Goal: Task Accomplishment & Management: Manage account settings

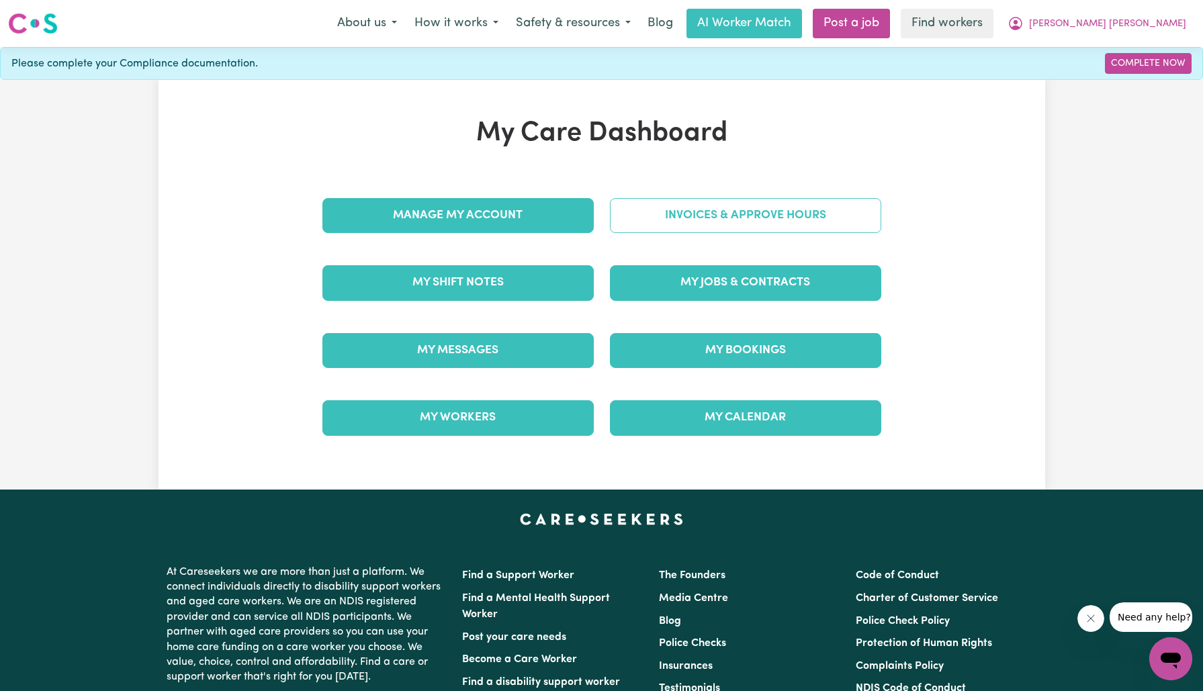
click at [615, 220] on link "Invoices & Approve Hours" at bounding box center [745, 215] width 271 height 35
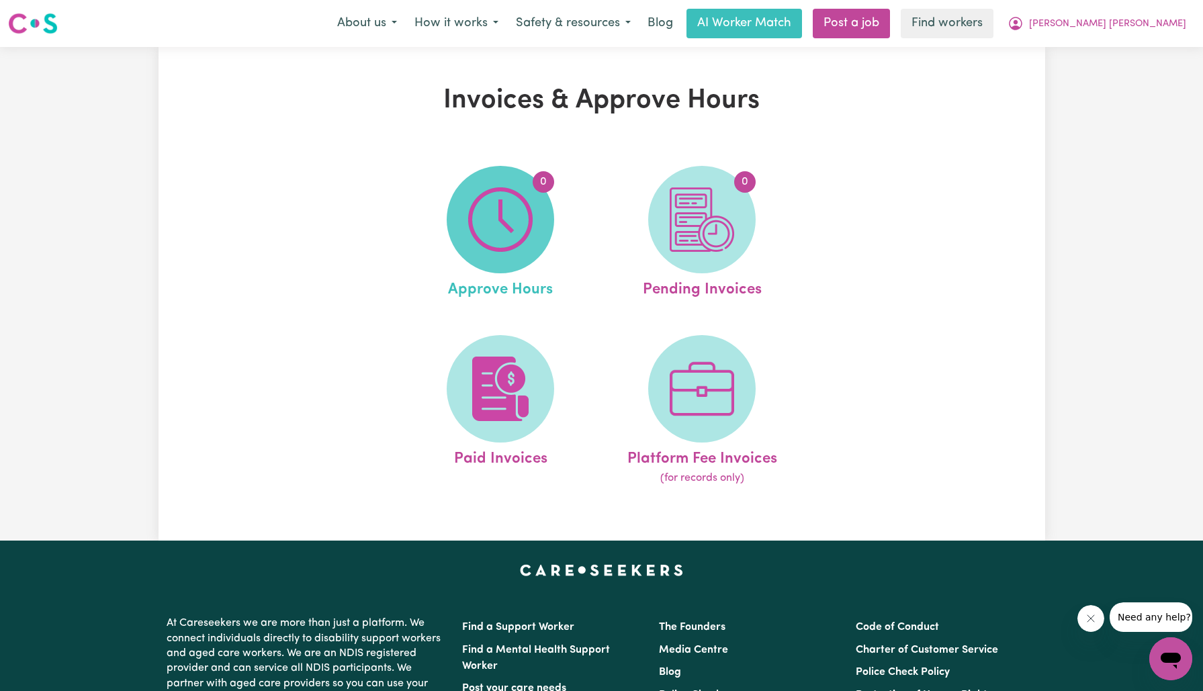
click at [511, 224] on img at bounding box center [500, 219] width 64 height 64
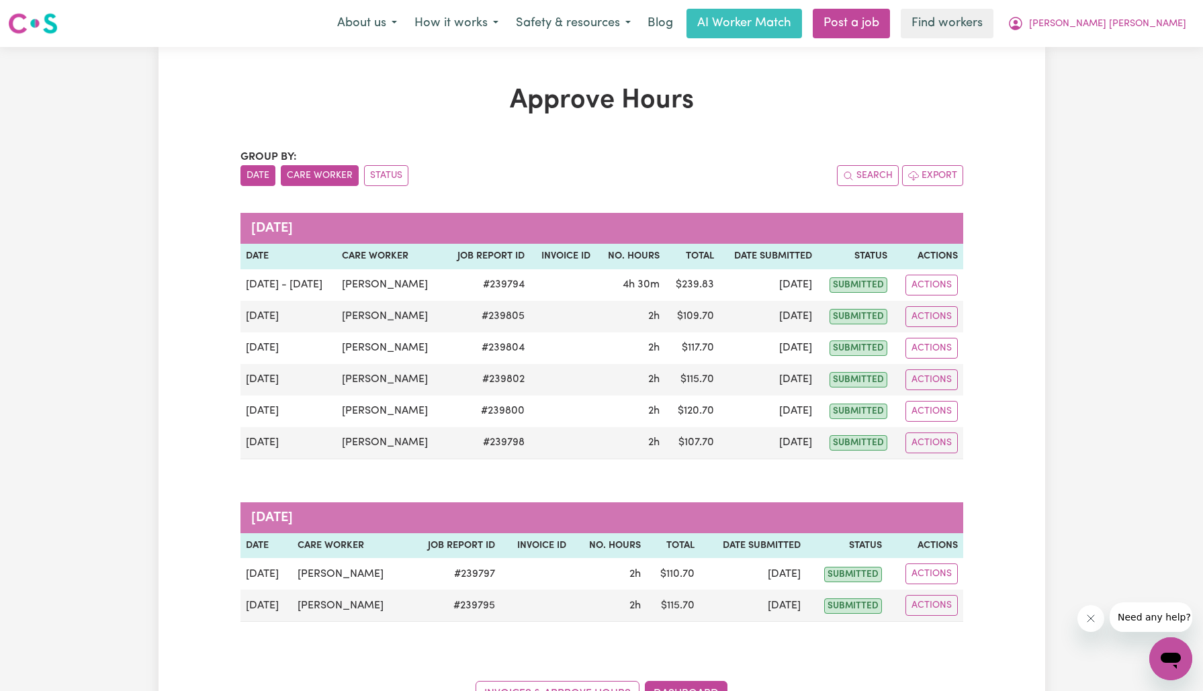
click at [329, 171] on button "Care Worker" at bounding box center [320, 175] width 78 height 21
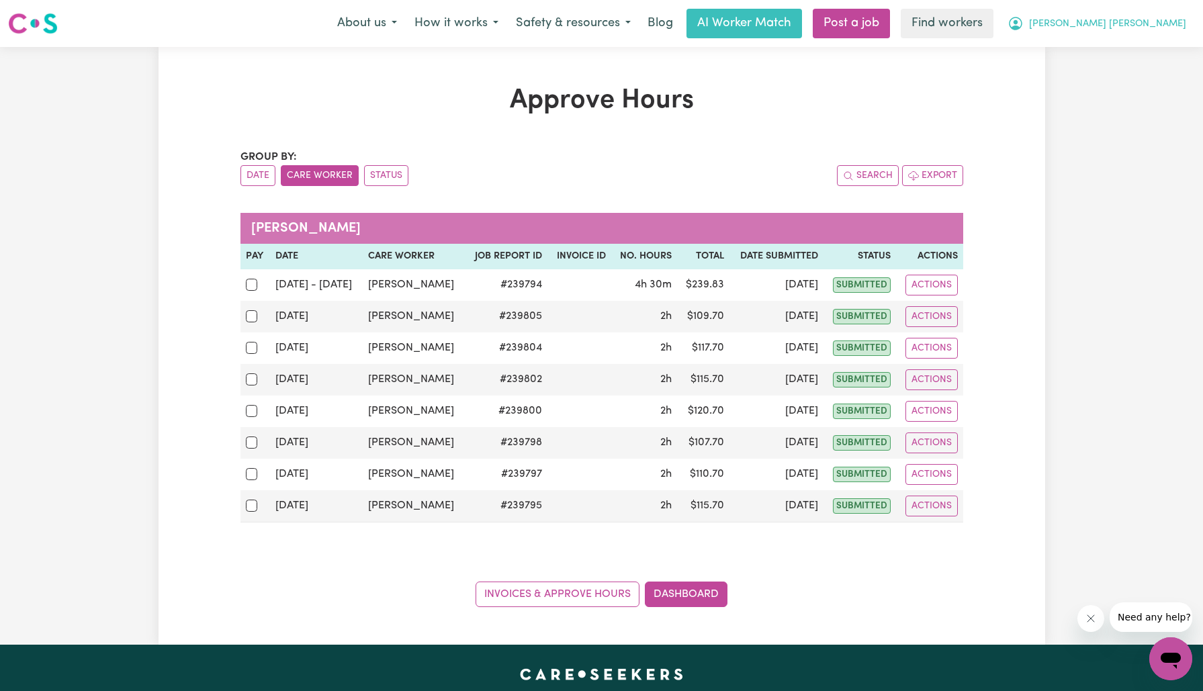
click at [1130, 19] on span "[PERSON_NAME] [PERSON_NAME]" at bounding box center [1107, 24] width 157 height 15
click at [1135, 54] on link "My Dashboard" at bounding box center [1141, 53] width 106 height 26
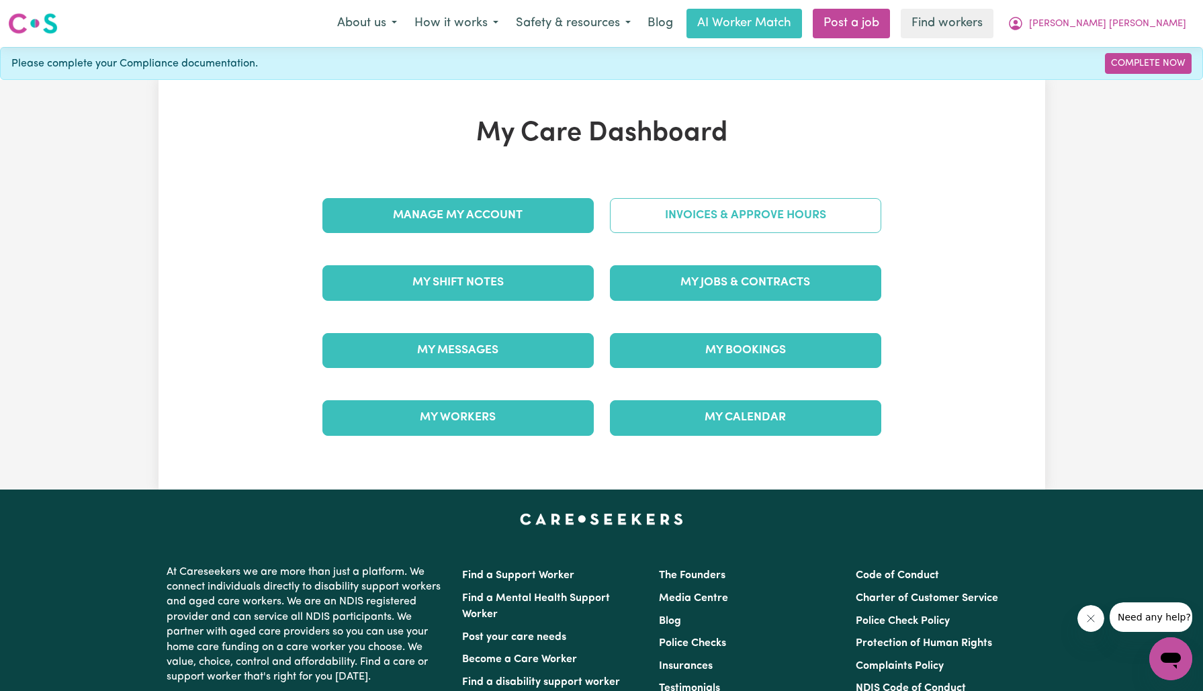
click at [627, 229] on link "Invoices & Approve Hours" at bounding box center [745, 215] width 271 height 35
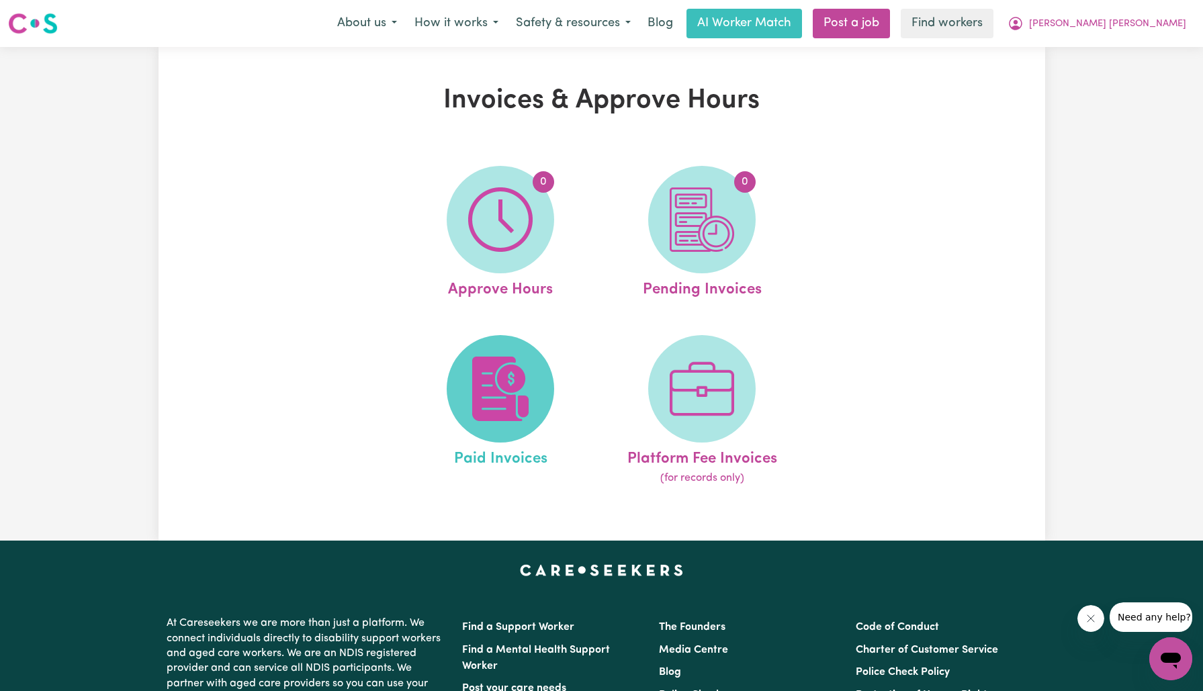
click at [524, 403] on img at bounding box center [500, 389] width 64 height 64
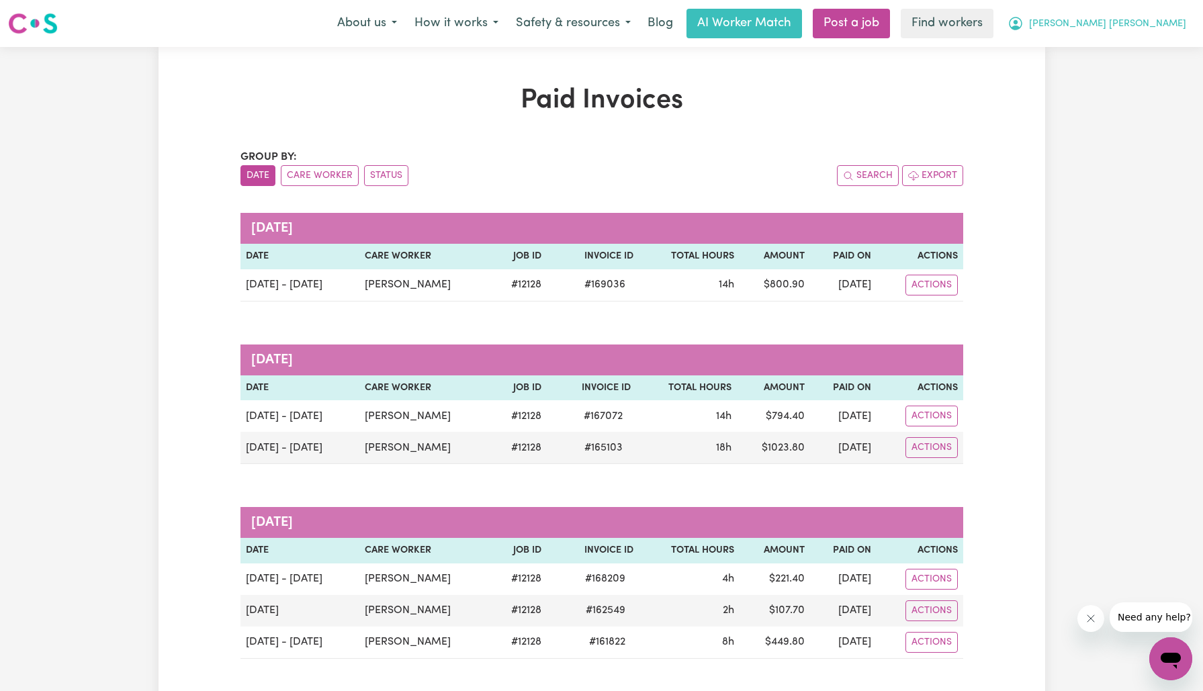
click at [1148, 23] on span "[PERSON_NAME] [PERSON_NAME]" at bounding box center [1107, 24] width 157 height 15
click at [1149, 42] on link "My Dashboard" at bounding box center [1141, 53] width 106 height 26
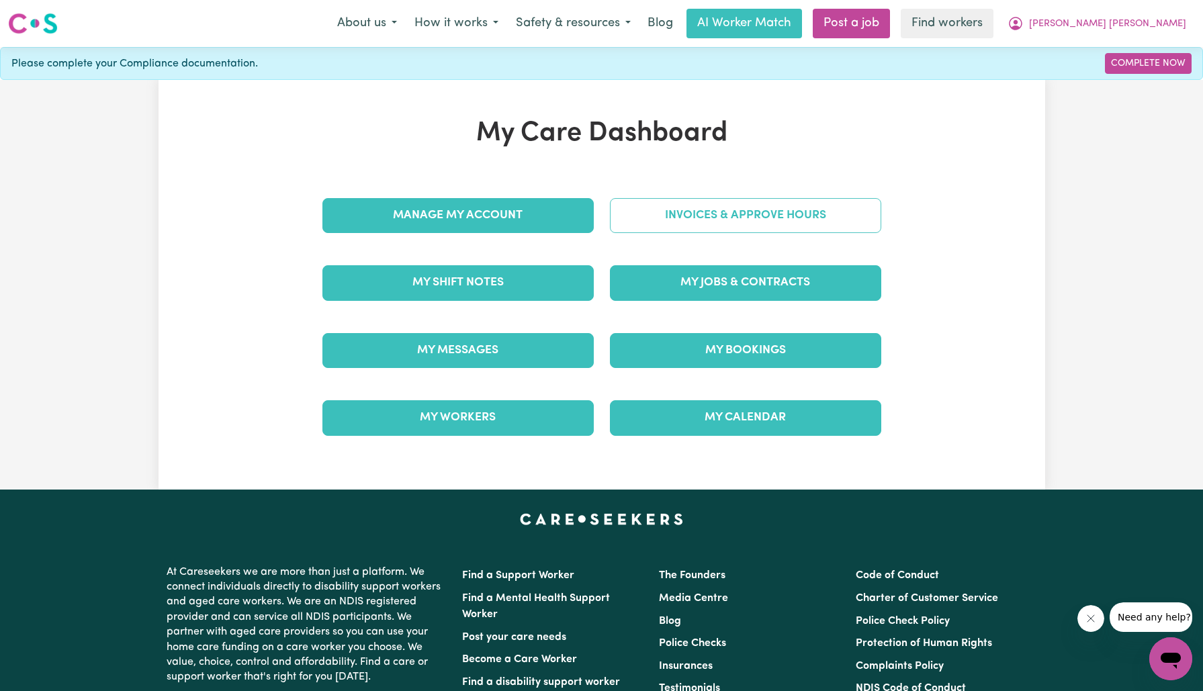
click at [696, 212] on link "Invoices & Approve Hours" at bounding box center [745, 215] width 271 height 35
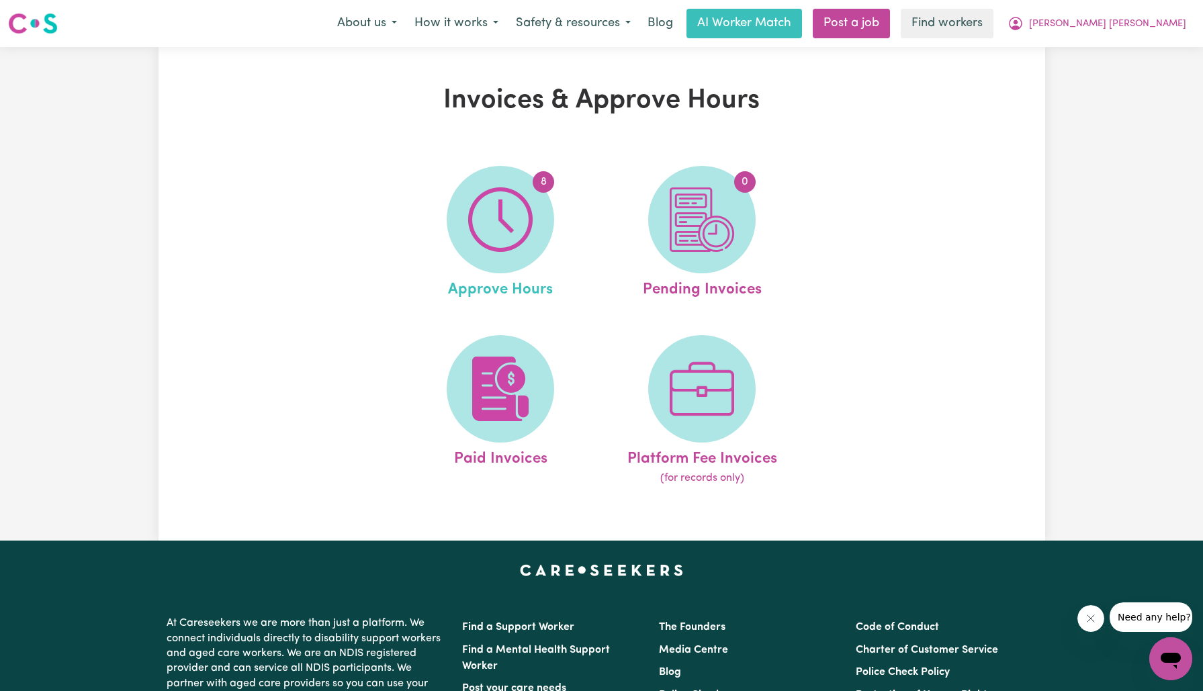
click at [451, 245] on link "8 Approve Hours" at bounding box center [500, 234] width 193 height 136
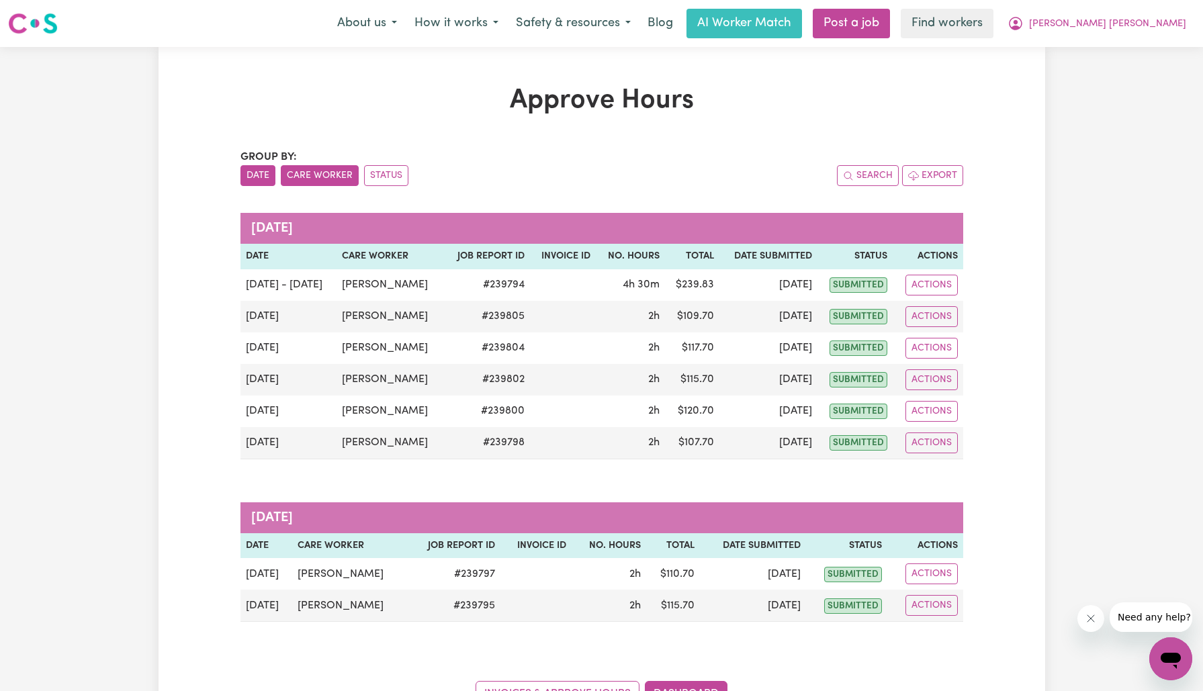
click at [327, 175] on button "Care Worker" at bounding box center [320, 175] width 78 height 21
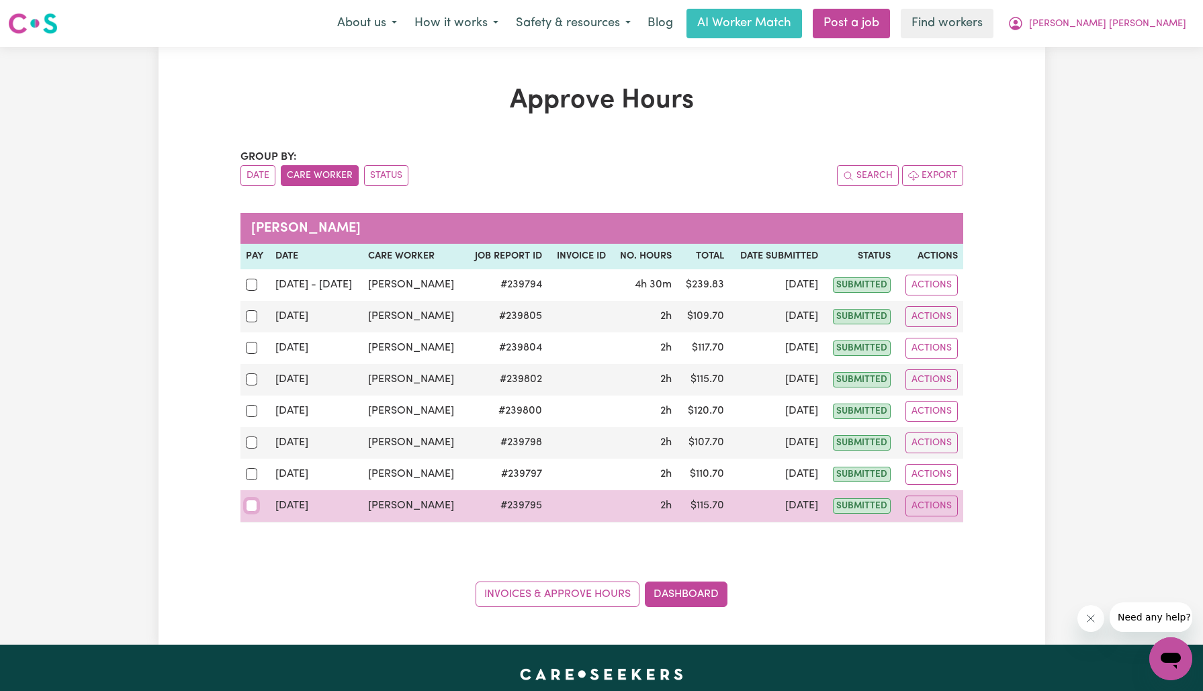
click at [247, 512] on input "checkbox" at bounding box center [252, 506] width 12 height 12
checkbox input "true"
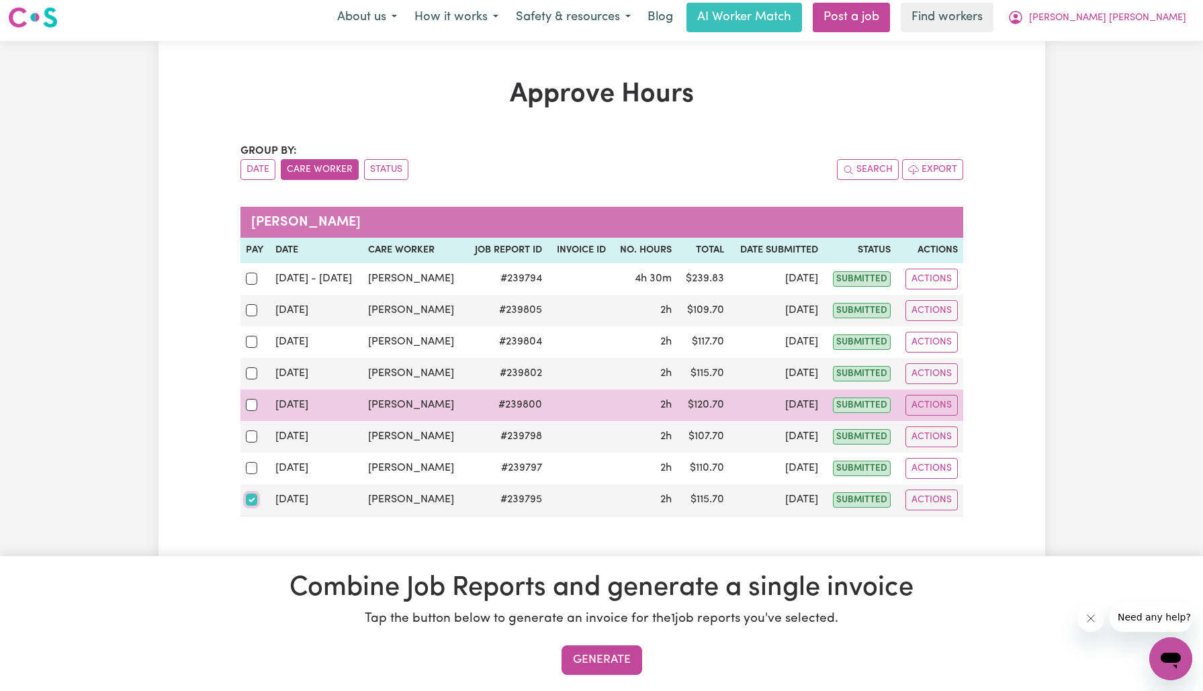
scroll to position [148, 0]
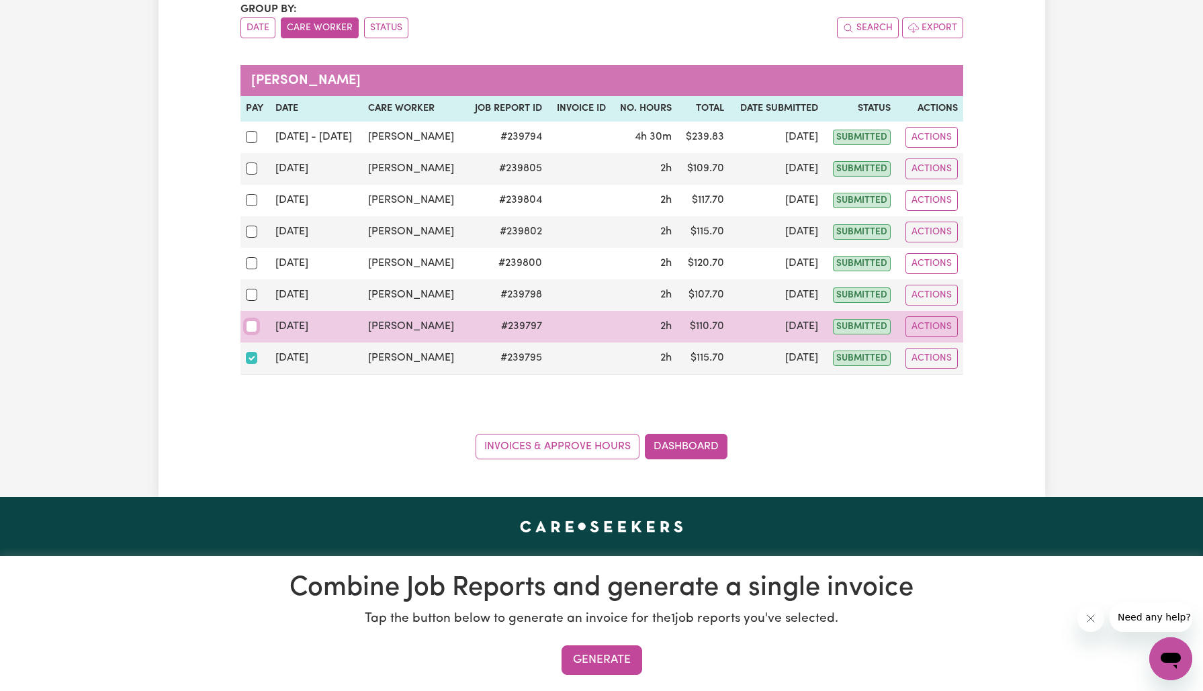
click at [247, 333] on input "checkbox" at bounding box center [252, 326] width 12 height 12
checkbox input "true"
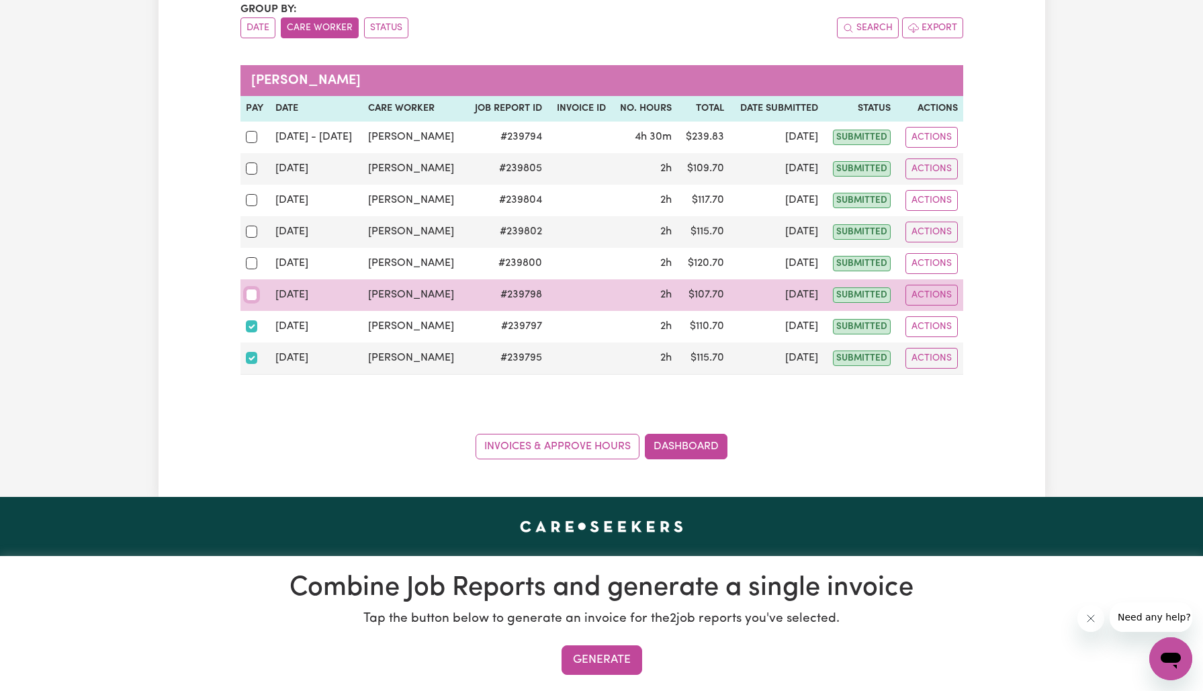
click at [247, 301] on input "checkbox" at bounding box center [252, 295] width 12 height 12
checkbox input "true"
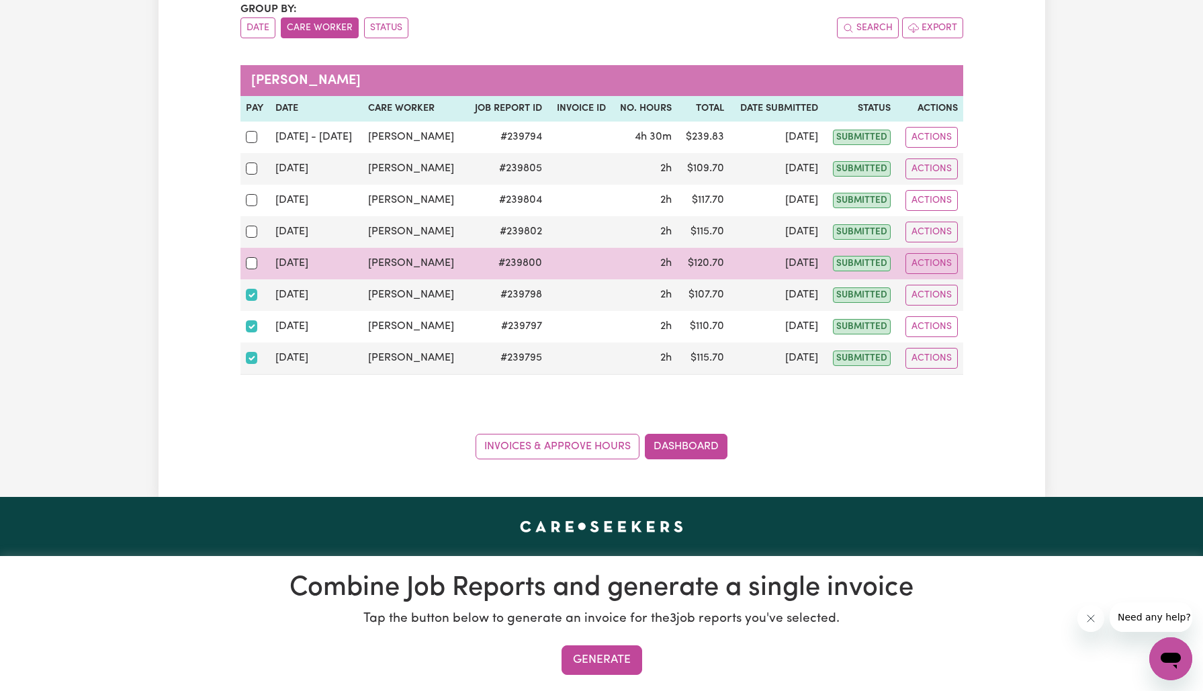
click at [249, 272] on div at bounding box center [255, 263] width 19 height 17
click at [249, 269] on input "checkbox" at bounding box center [252, 263] width 12 height 12
checkbox input "true"
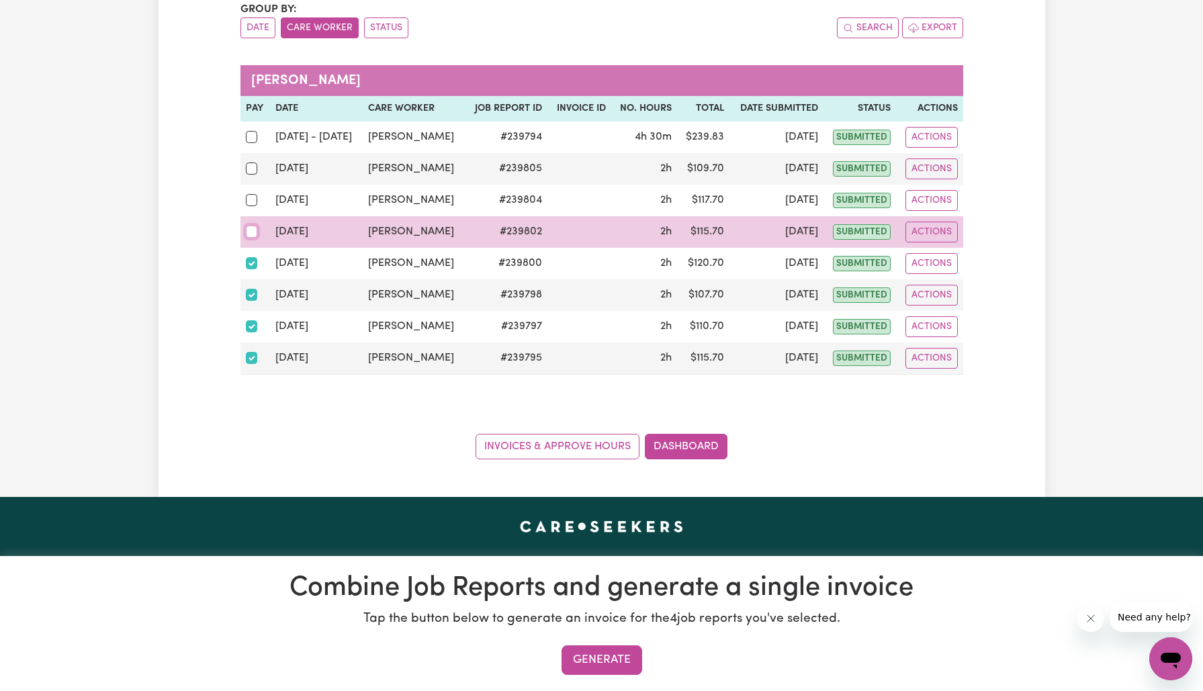
click at [254, 238] on input "checkbox" at bounding box center [252, 232] width 12 height 12
checkbox input "true"
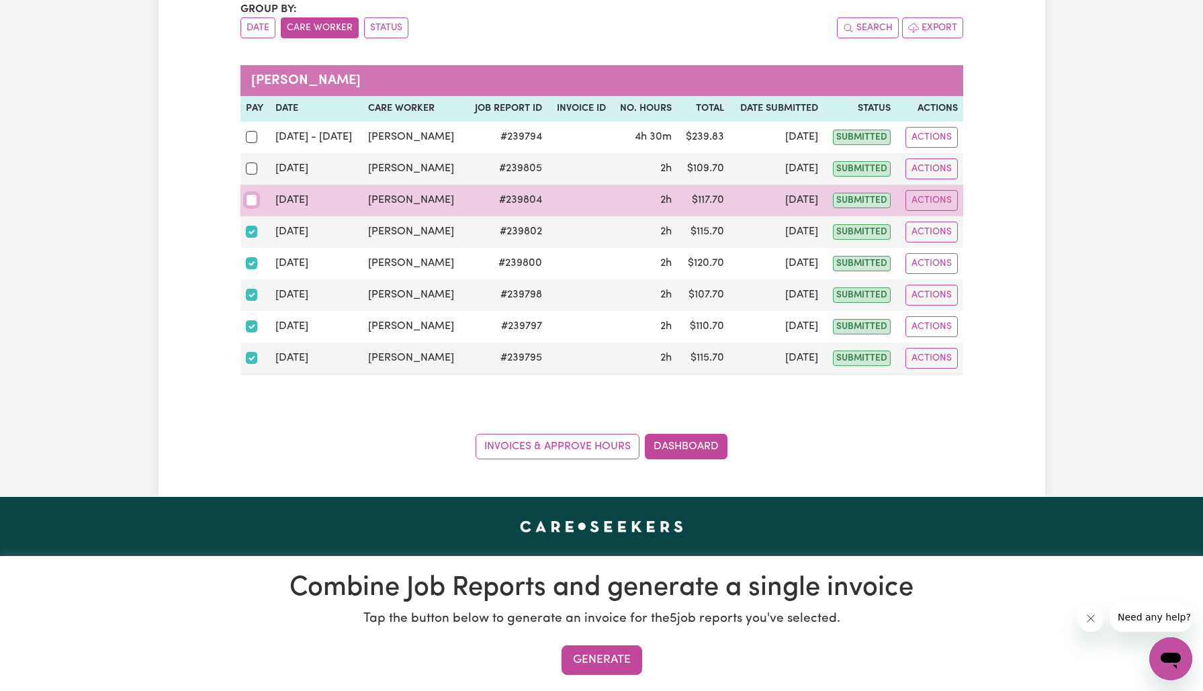
click at [251, 206] on input "checkbox" at bounding box center [252, 200] width 12 height 12
checkbox input "true"
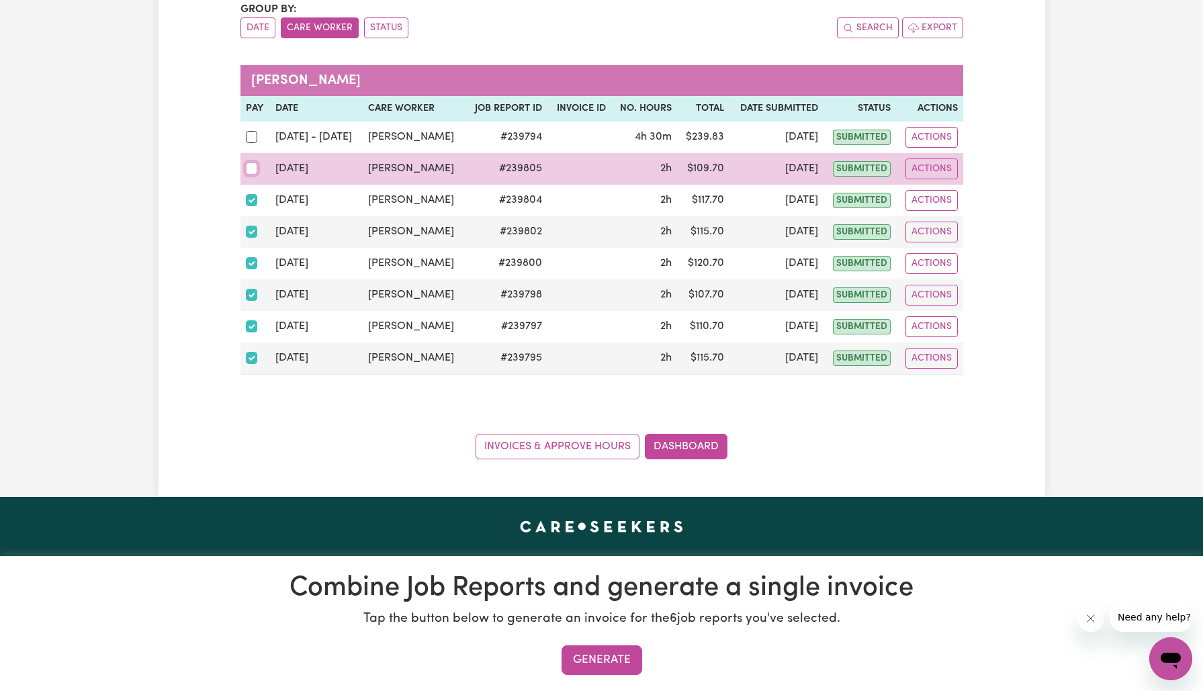
click at [252, 175] on input "checkbox" at bounding box center [252, 169] width 12 height 12
checkbox input "true"
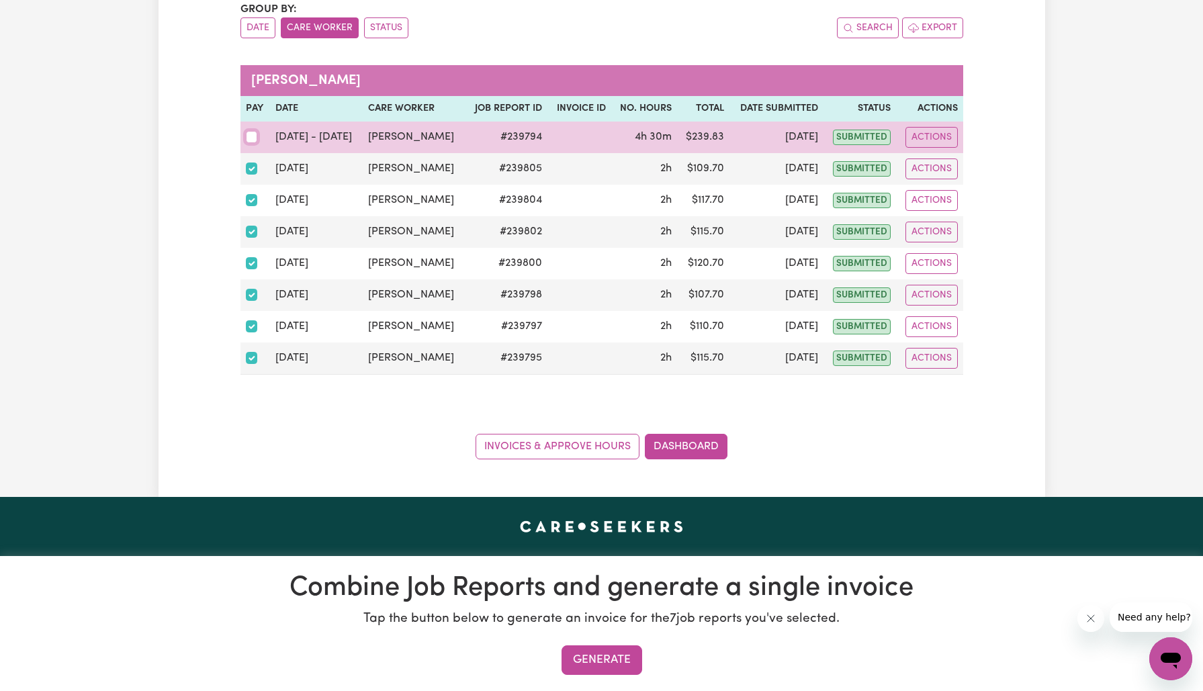
click at [251, 143] on input "checkbox" at bounding box center [252, 137] width 12 height 12
checkbox input "true"
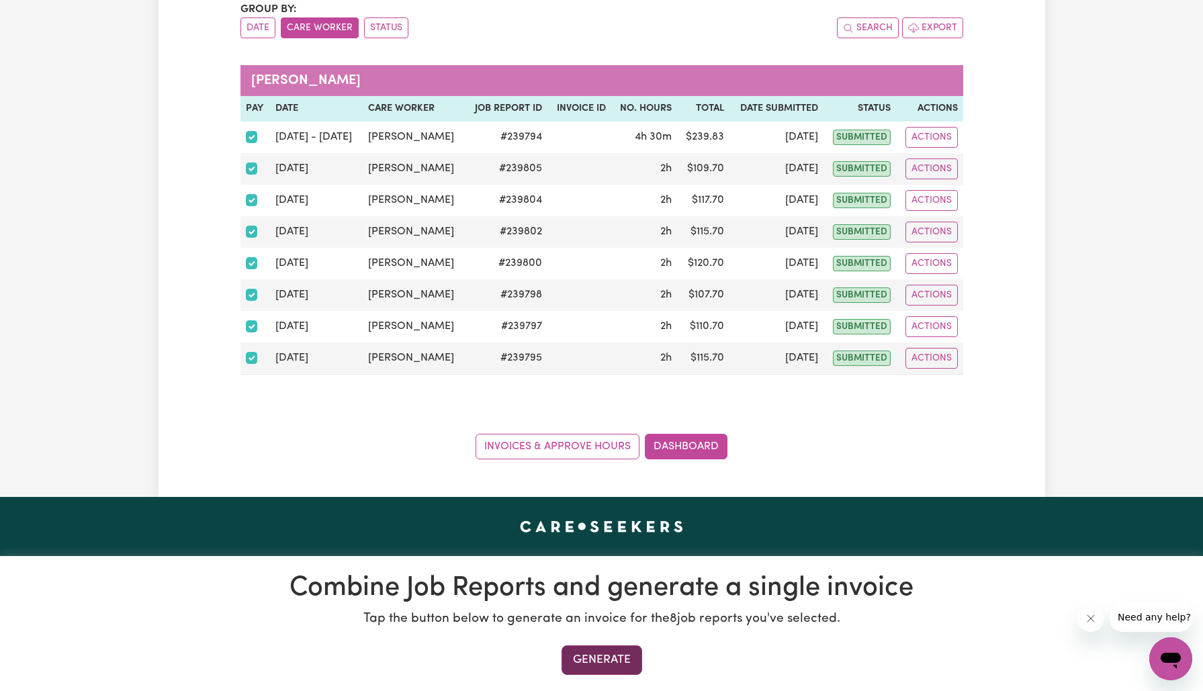
click at [591, 663] on button "Generate" at bounding box center [602, 661] width 81 height 30
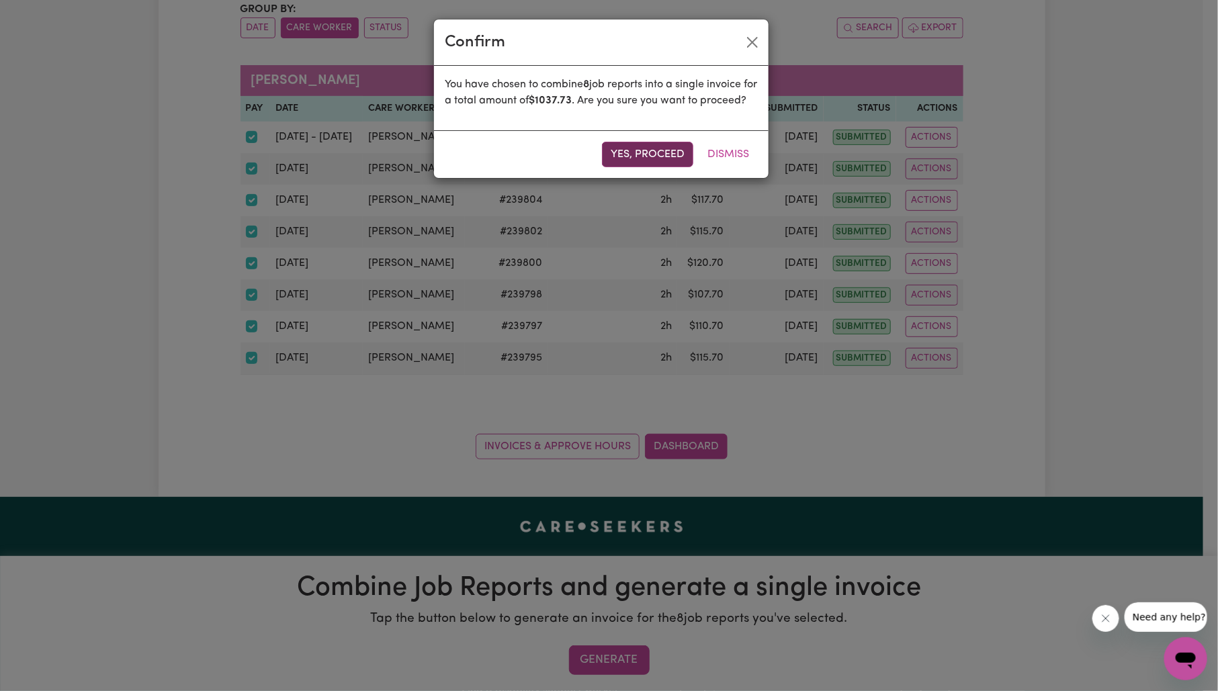
click at [621, 167] on button "Yes, proceed" at bounding box center [647, 155] width 91 height 26
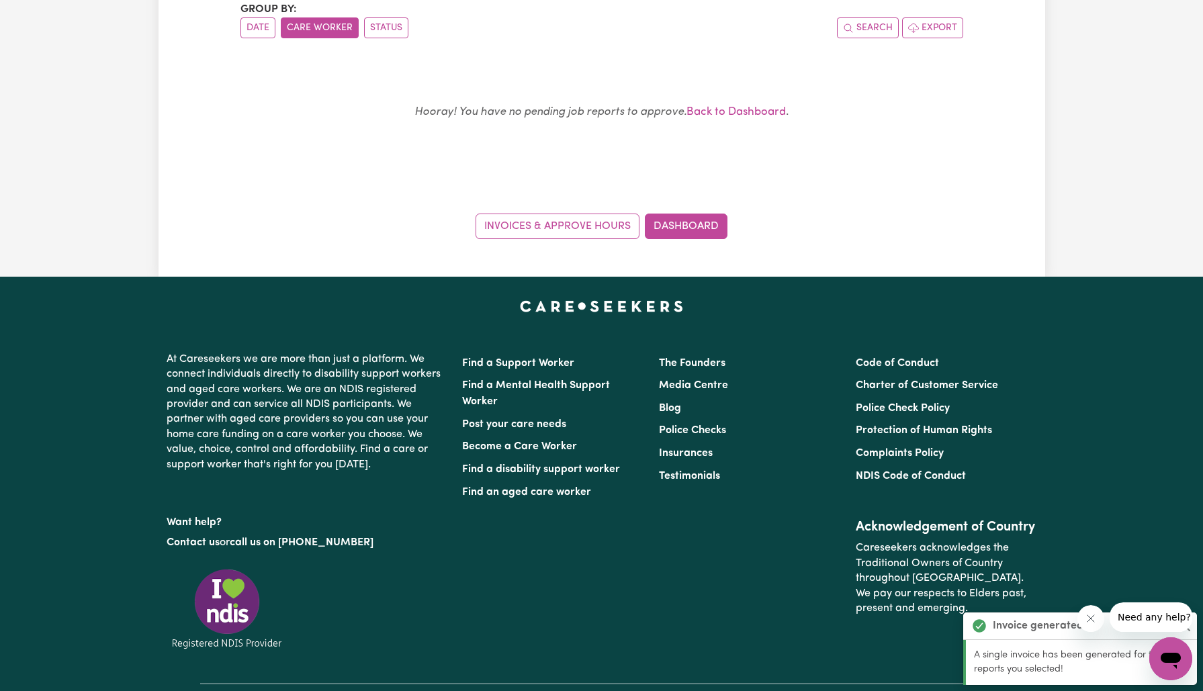
scroll to position [146, 0]
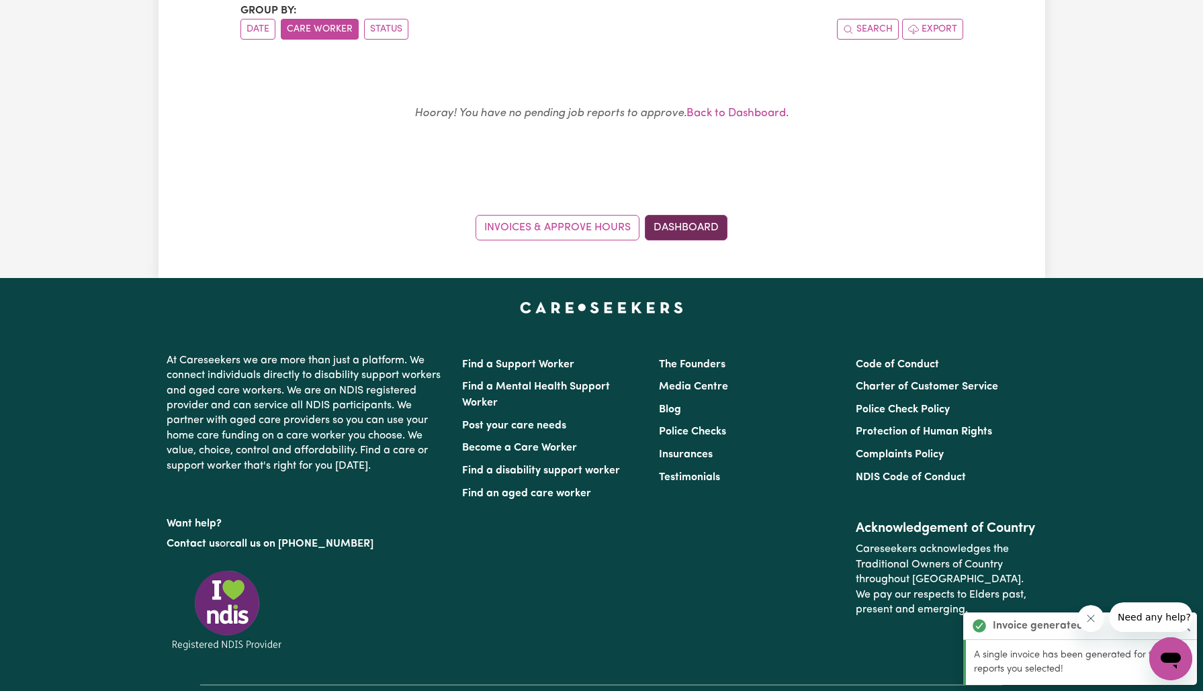
click at [709, 225] on link "Dashboard" at bounding box center [686, 228] width 83 height 26
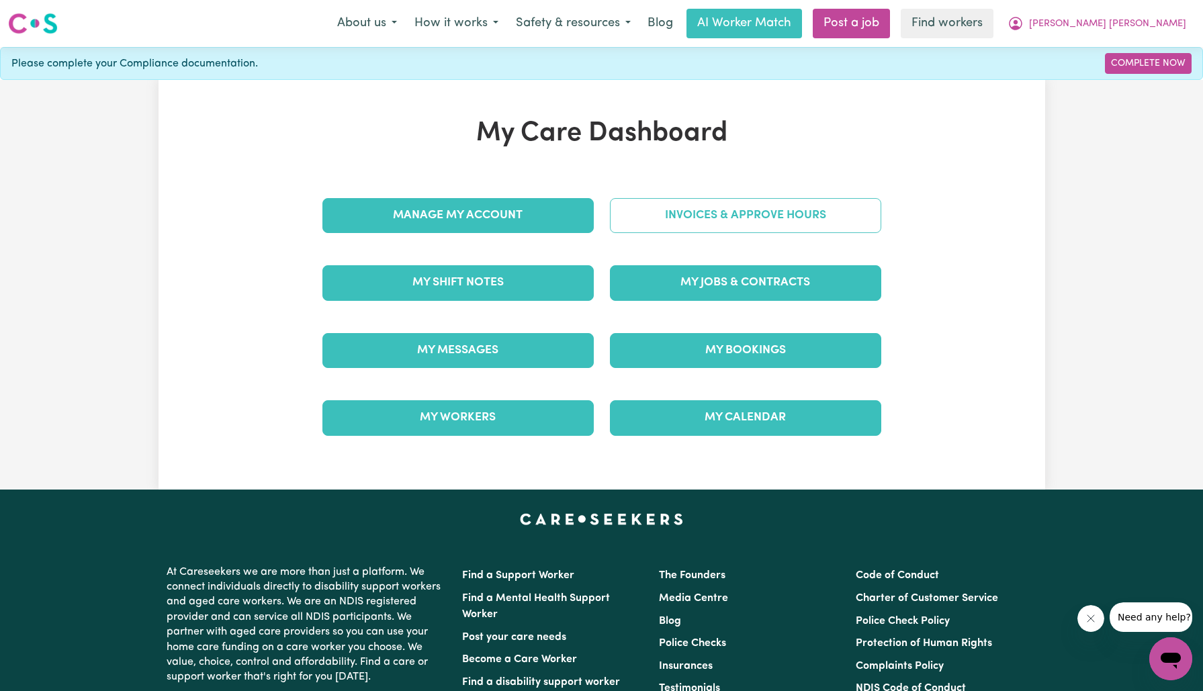
click at [715, 223] on link "Invoices & Approve Hours" at bounding box center [745, 215] width 271 height 35
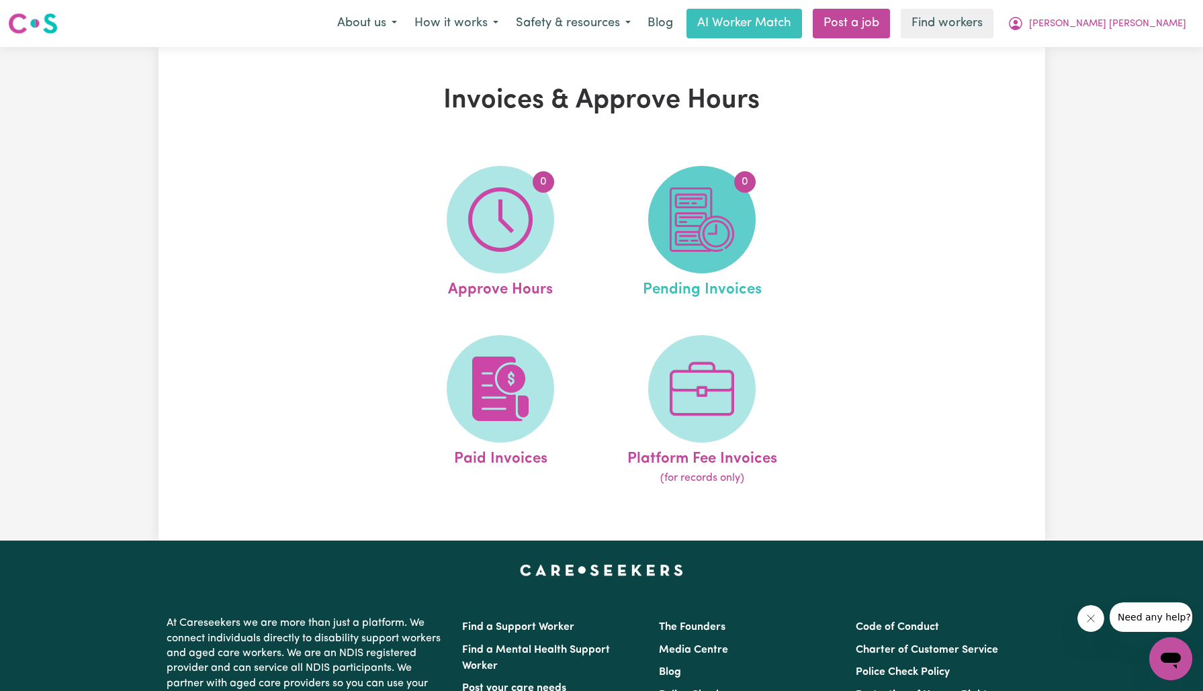
click at [714, 224] on img at bounding box center [702, 219] width 64 height 64
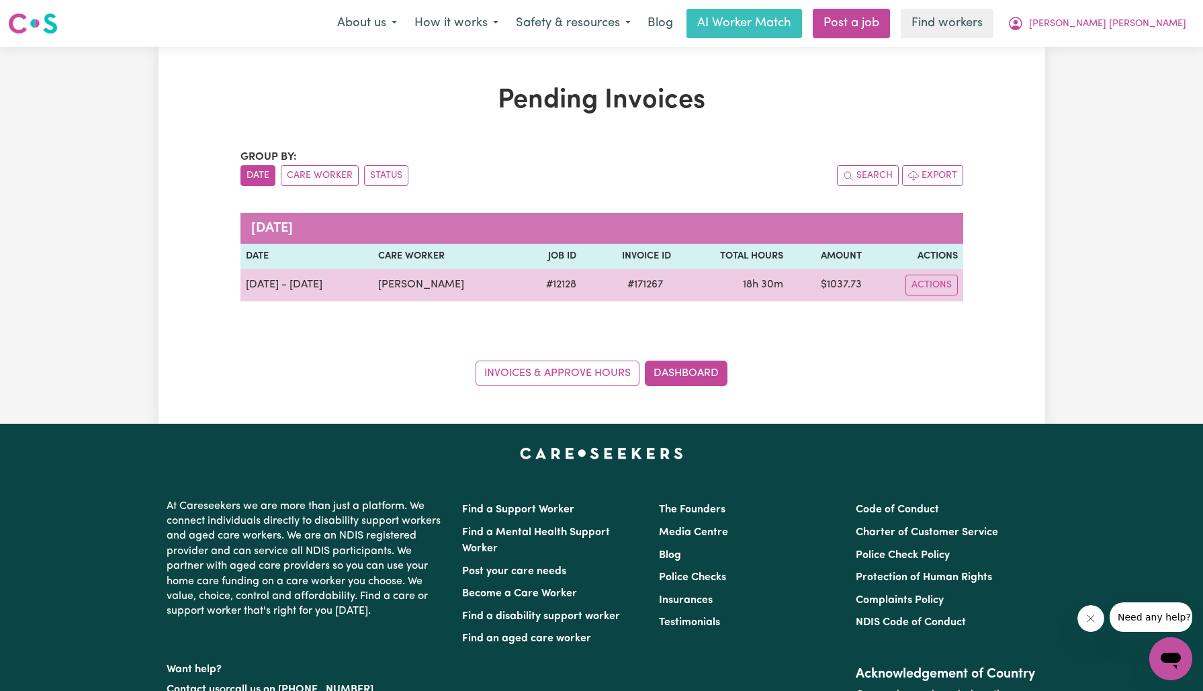
click at [671, 280] on span "# 171267" at bounding box center [645, 285] width 52 height 16
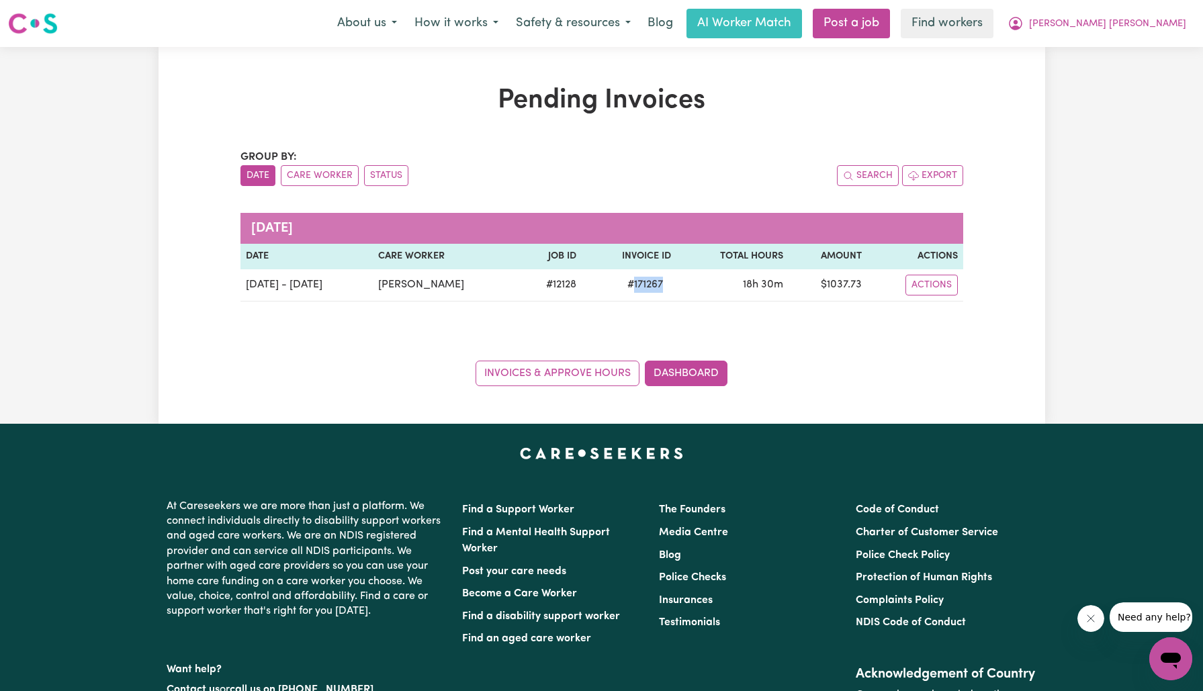
copy span "171267"
click at [1134, 19] on span "[PERSON_NAME] [PERSON_NAME]" at bounding box center [1107, 24] width 157 height 15
click at [1142, 77] on link "Logout" at bounding box center [1141, 77] width 106 height 26
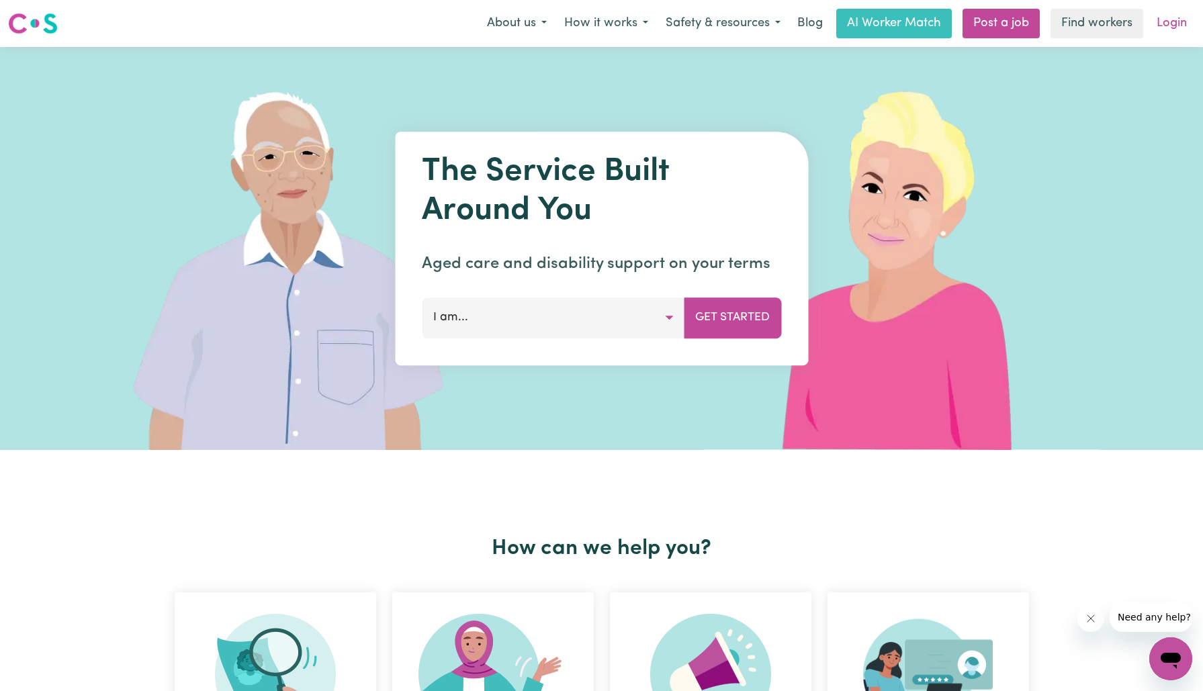
click at [1170, 31] on link "Login" at bounding box center [1172, 24] width 46 height 30
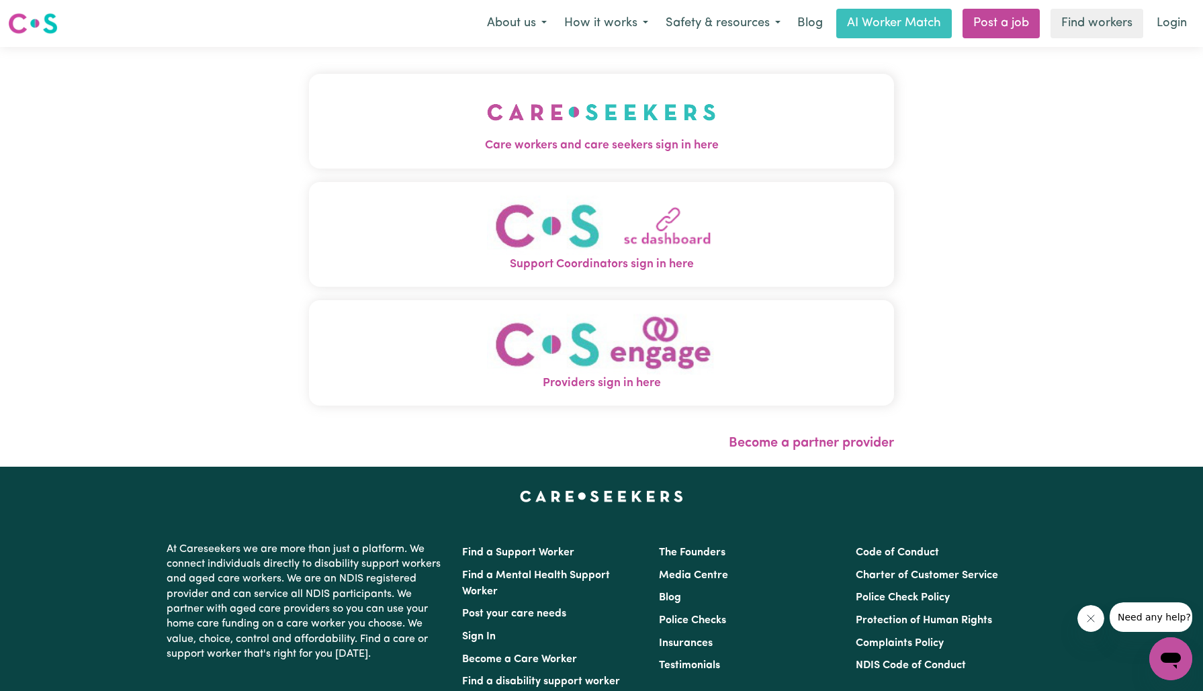
click at [376, 135] on button "Care workers and care seekers sign in here" at bounding box center [602, 121] width 586 height 94
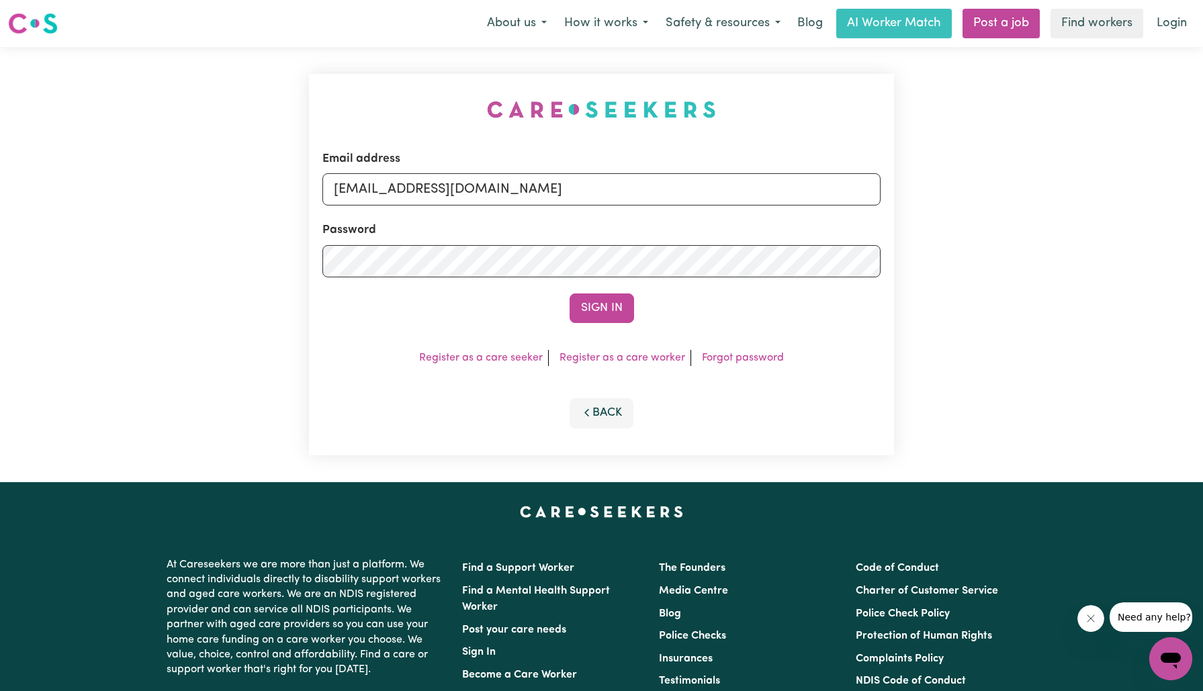
click at [241, 98] on div "Email address [EMAIL_ADDRESS][DOMAIN_NAME] Password Sign In Register as a care …" at bounding box center [601, 264] width 1203 height 435
drag, startPoint x: 402, startPoint y: 189, endPoint x: 1225, endPoint y: 247, distance: 825.1
click at [1203, 247] on html "Menu About us How it works Safety & resources Blog AI Worker Match Post a job F…" at bounding box center [601, 508] width 1203 height 1017
type input "[EMAIL_ADDRESS][DOMAIN_NAME]"
click at [570, 294] on button "Sign In" at bounding box center [602, 309] width 64 height 30
